Goal: Complete application form

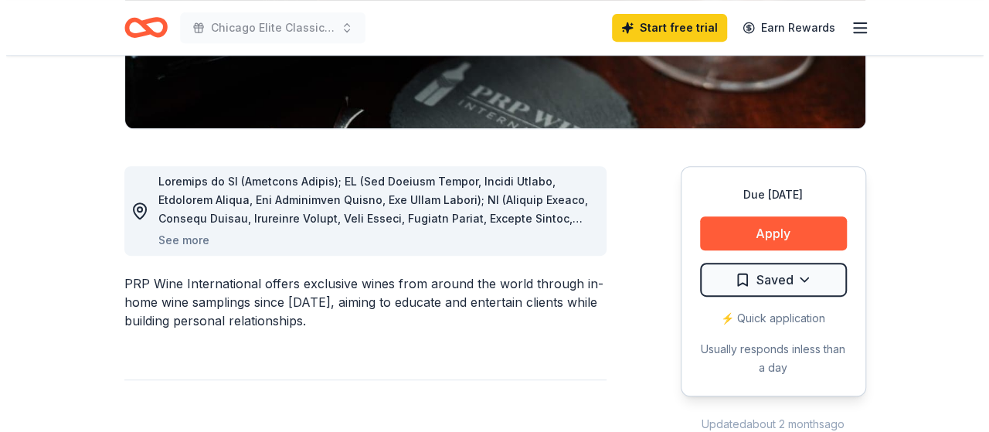
scroll to position [344, 0]
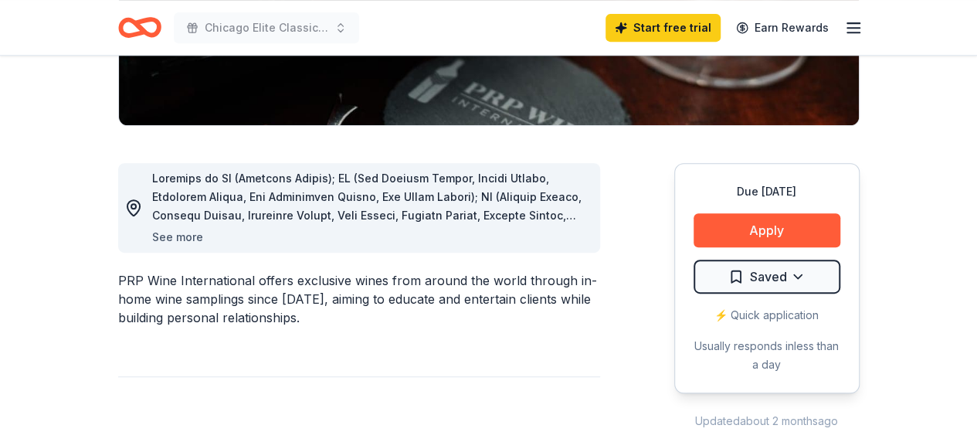
click at [173, 236] on button "See more" at bounding box center [177, 237] width 51 height 19
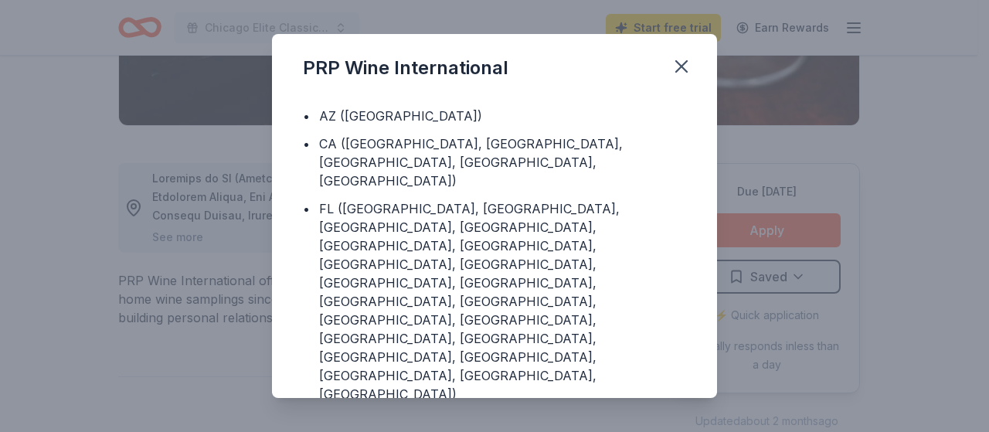
scroll to position [0, 0]
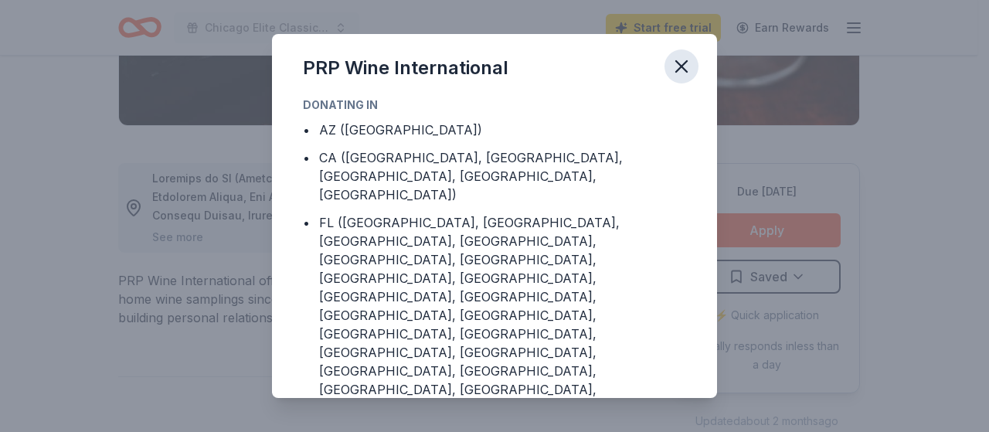
click at [685, 64] on icon "button" at bounding box center [681, 66] width 11 height 11
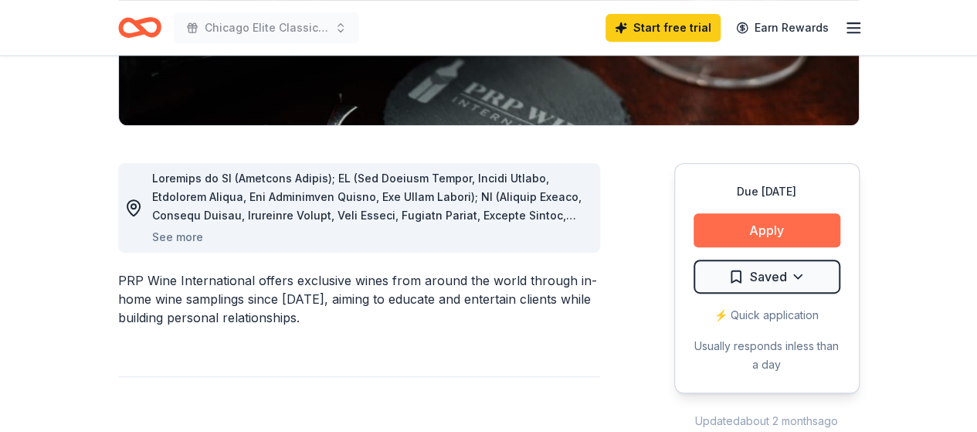
click at [746, 223] on button "Apply" at bounding box center [767, 230] width 147 height 34
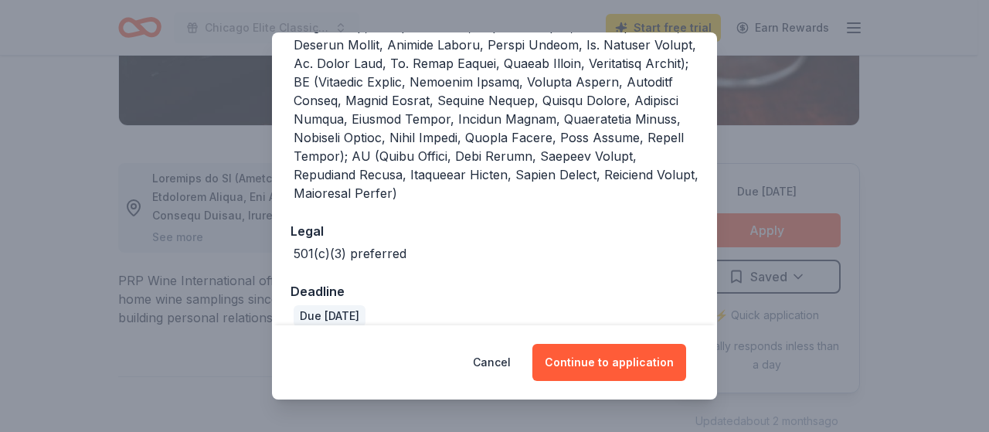
scroll to position [616, 0]
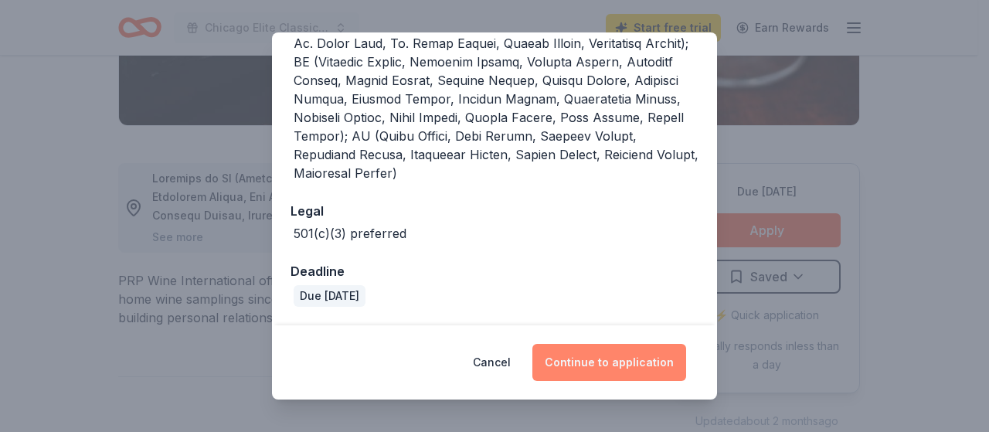
click at [641, 361] on button "Continue to application" at bounding box center [609, 362] width 154 height 37
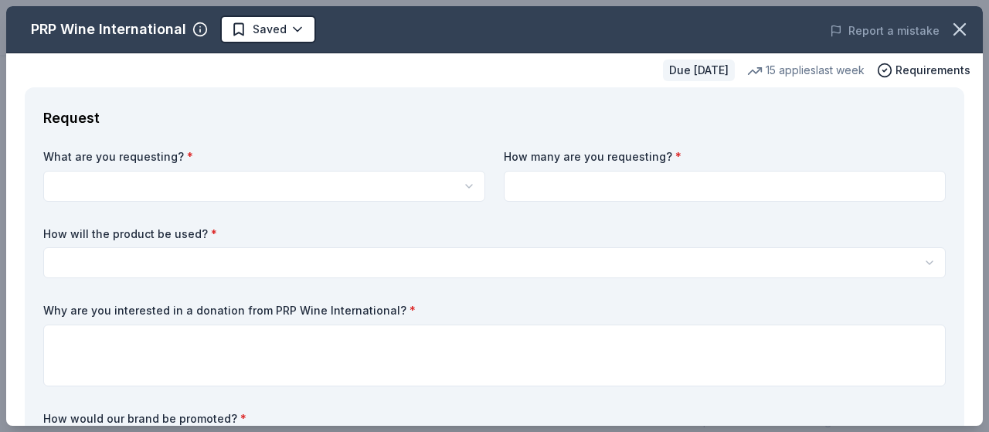
scroll to position [0, 0]
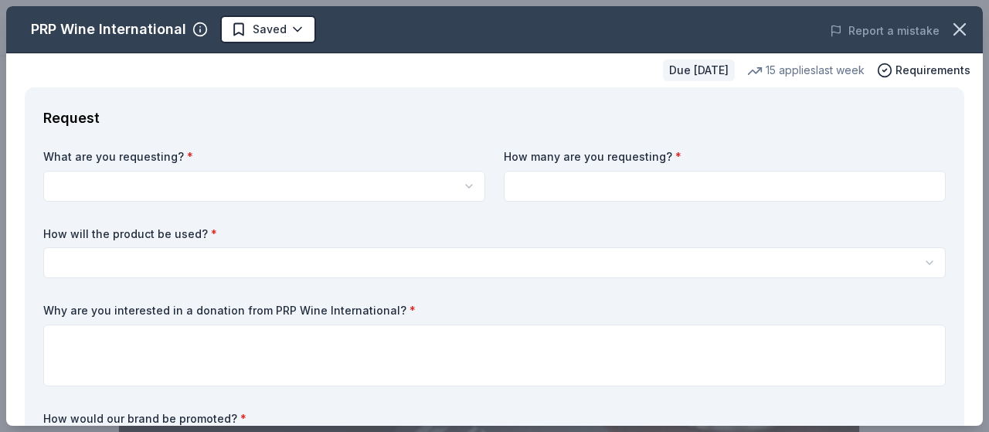
click at [384, 195] on html "Chicago Elite Classic 2025 Basketball Showcase Start free trial Earn Rewards Du…" at bounding box center [494, 216] width 989 height 432
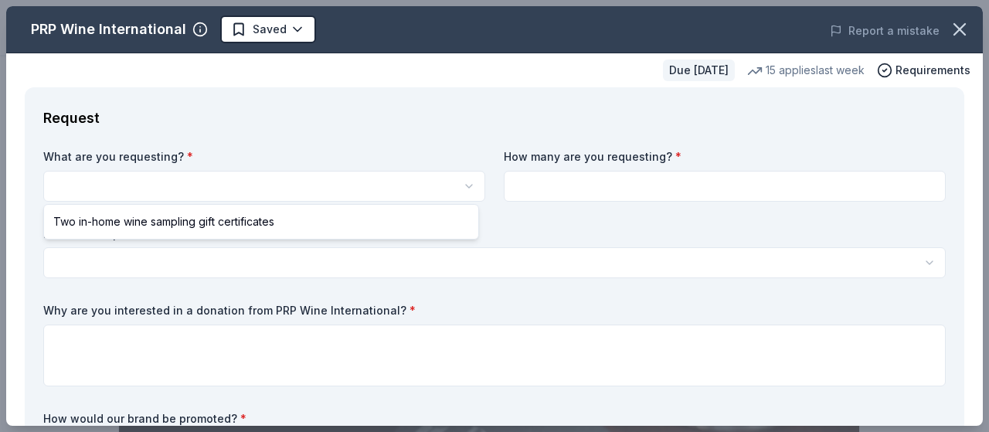
click at [384, 195] on html "Chicago Elite Classic 2025 Basketball Showcase Saved Apply Due [DATE] Share PRP…" at bounding box center [494, 216] width 989 height 432
select select "Two in-home wine sampling gift certificates"
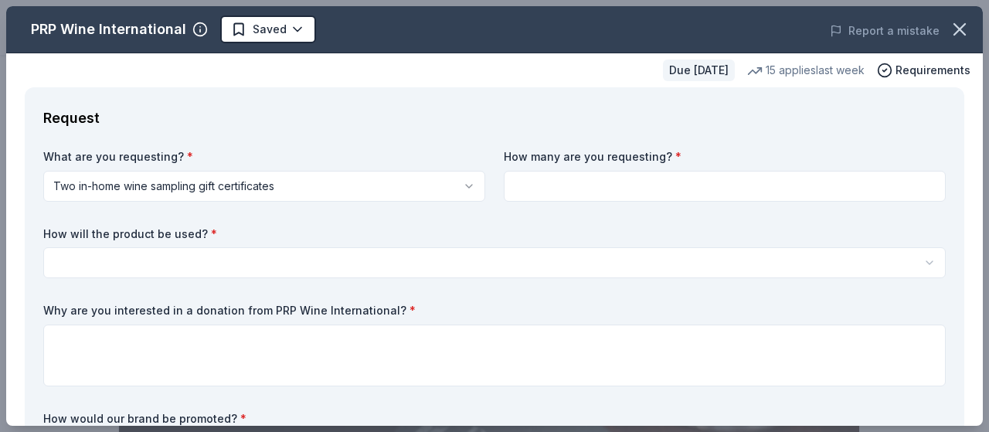
click at [547, 188] on input at bounding box center [725, 186] width 442 height 31
